Goal: Browse casually

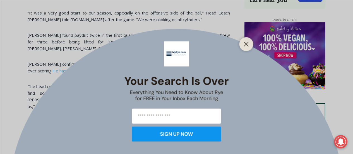
scroll to position [435, 0]
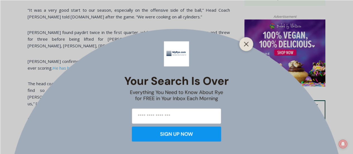
click at [248, 44] on icon "Close" at bounding box center [246, 44] width 5 height 5
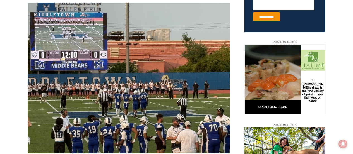
scroll to position [132, 0]
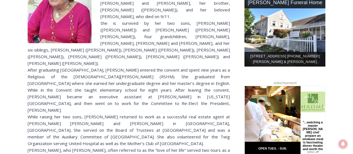
scroll to position [252, 0]
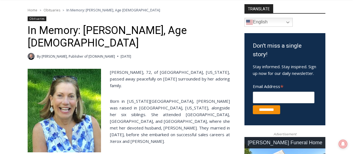
scroll to position [118, 0]
